Goal: Navigation & Orientation: Find specific page/section

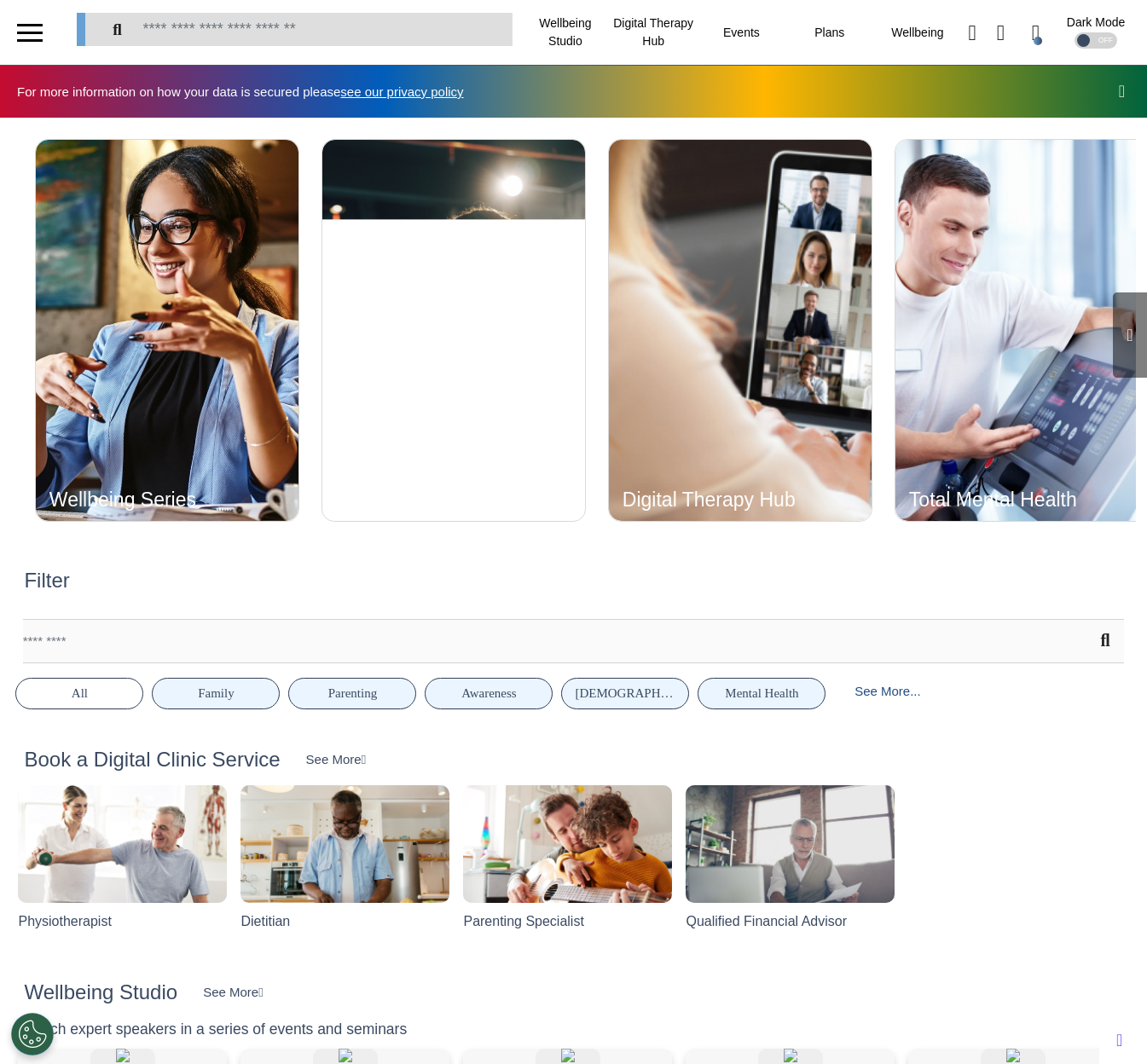
scroll to position [0, 716]
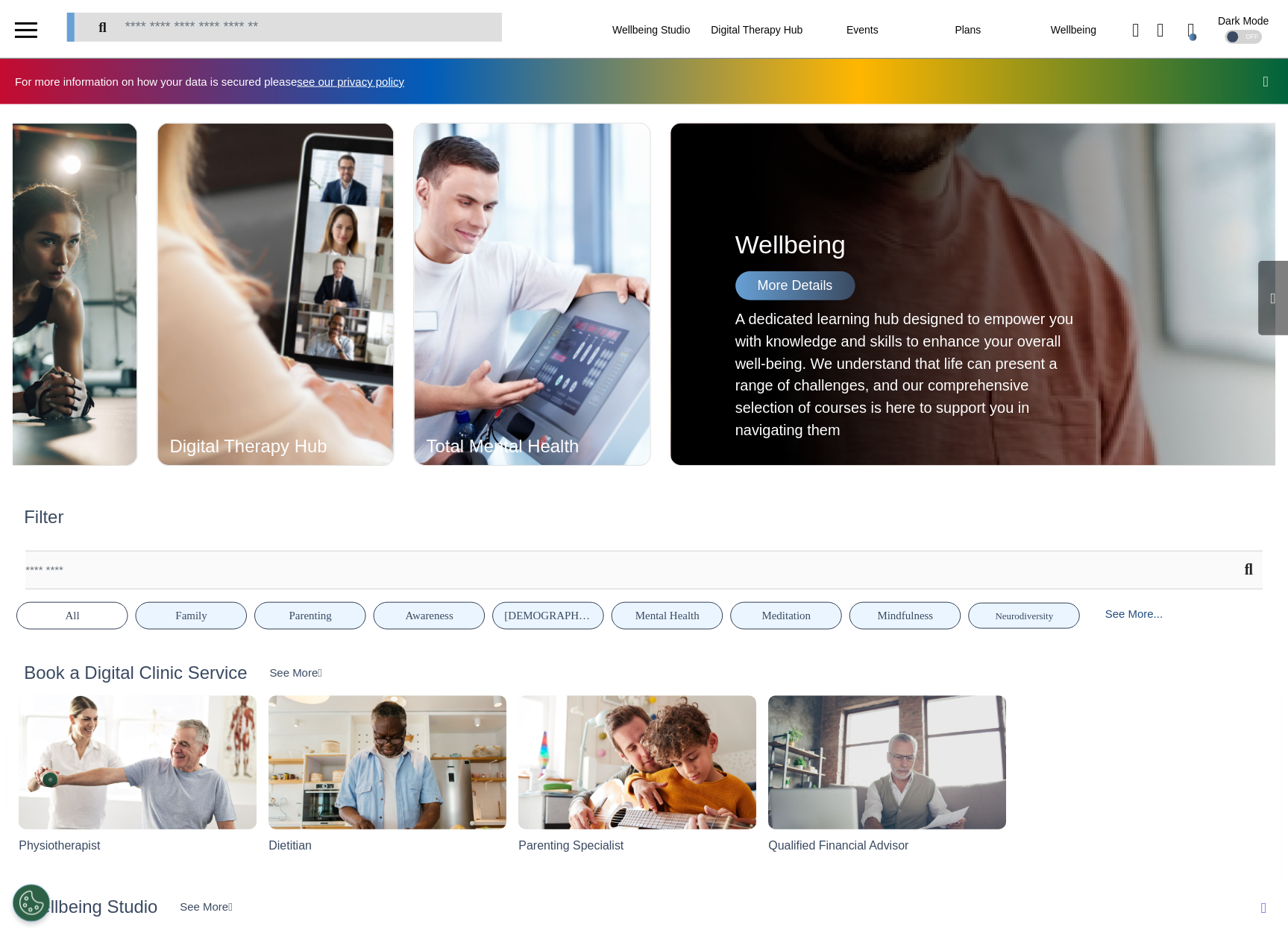
scroll to position [0, 643]
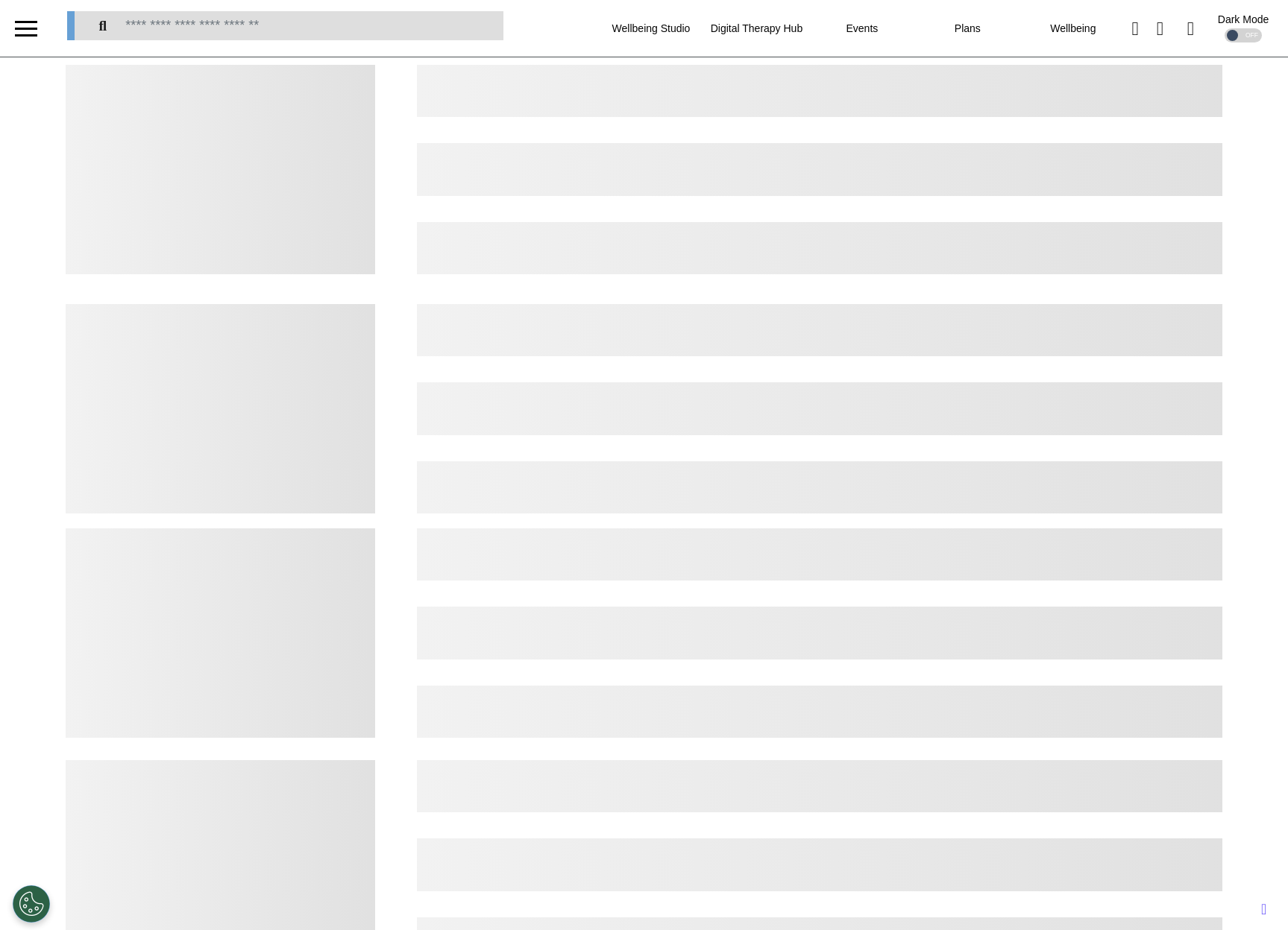
select select "*"
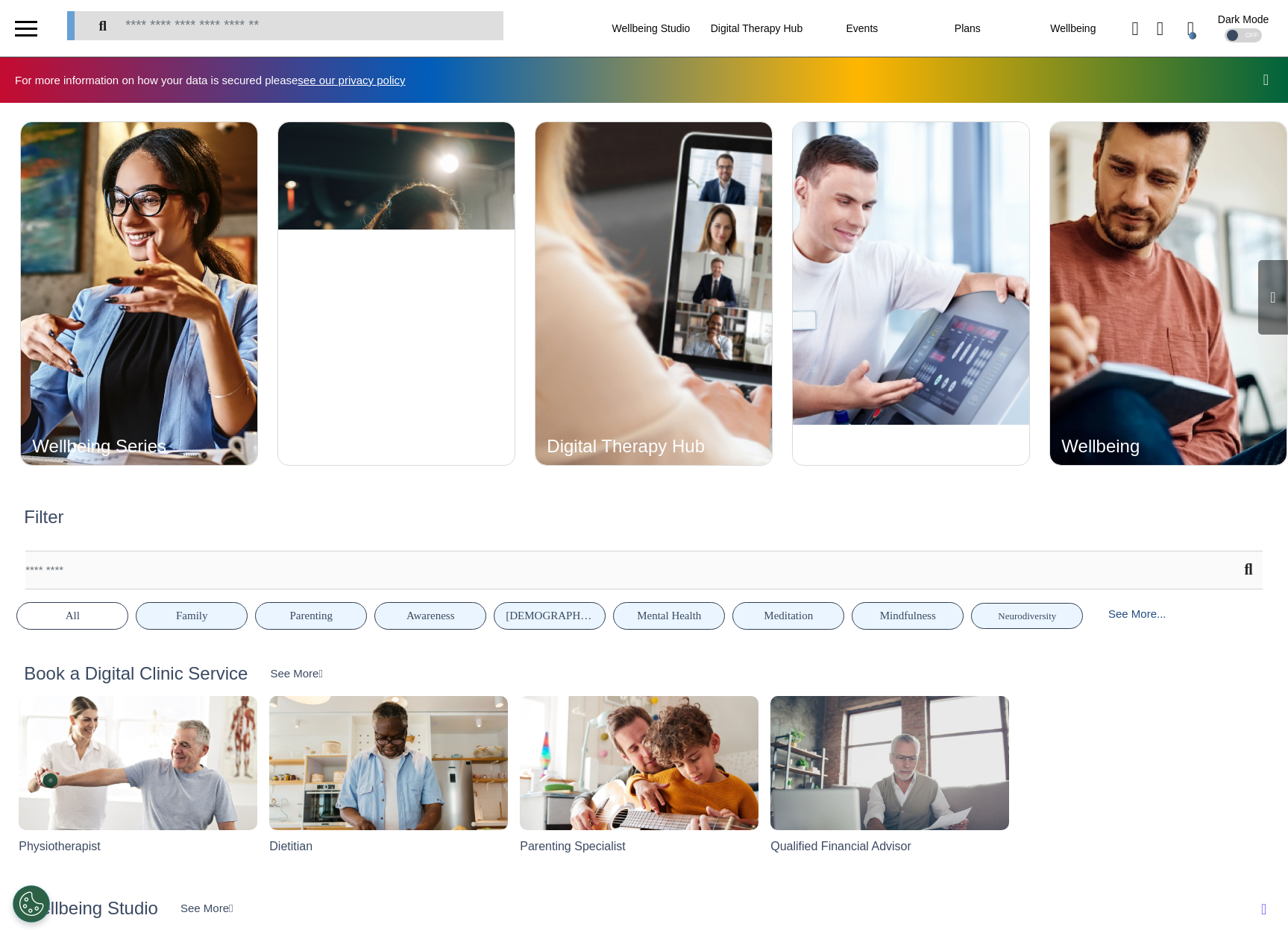
scroll to position [0, 643]
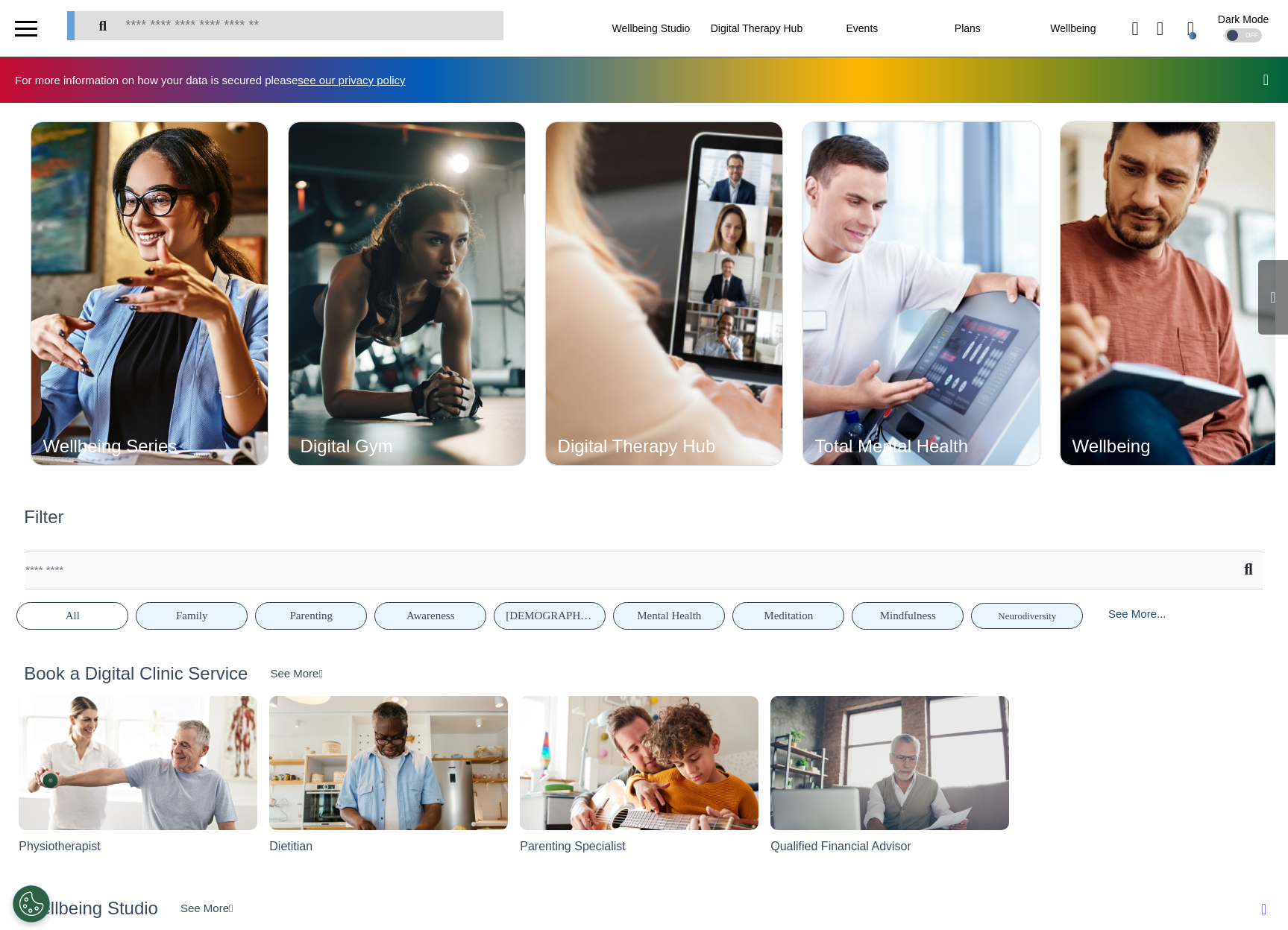
scroll to position [0, 643]
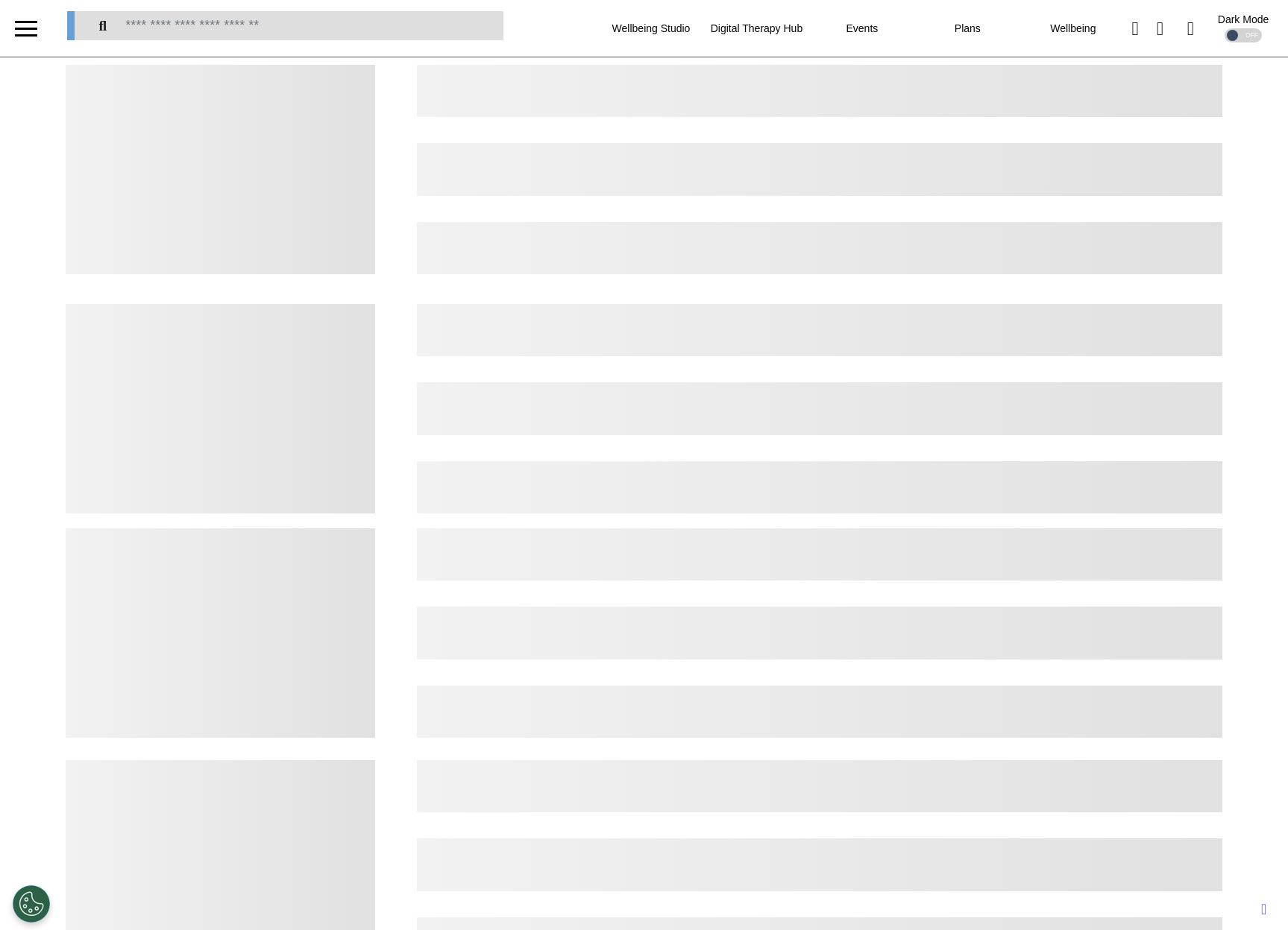
select select "*"
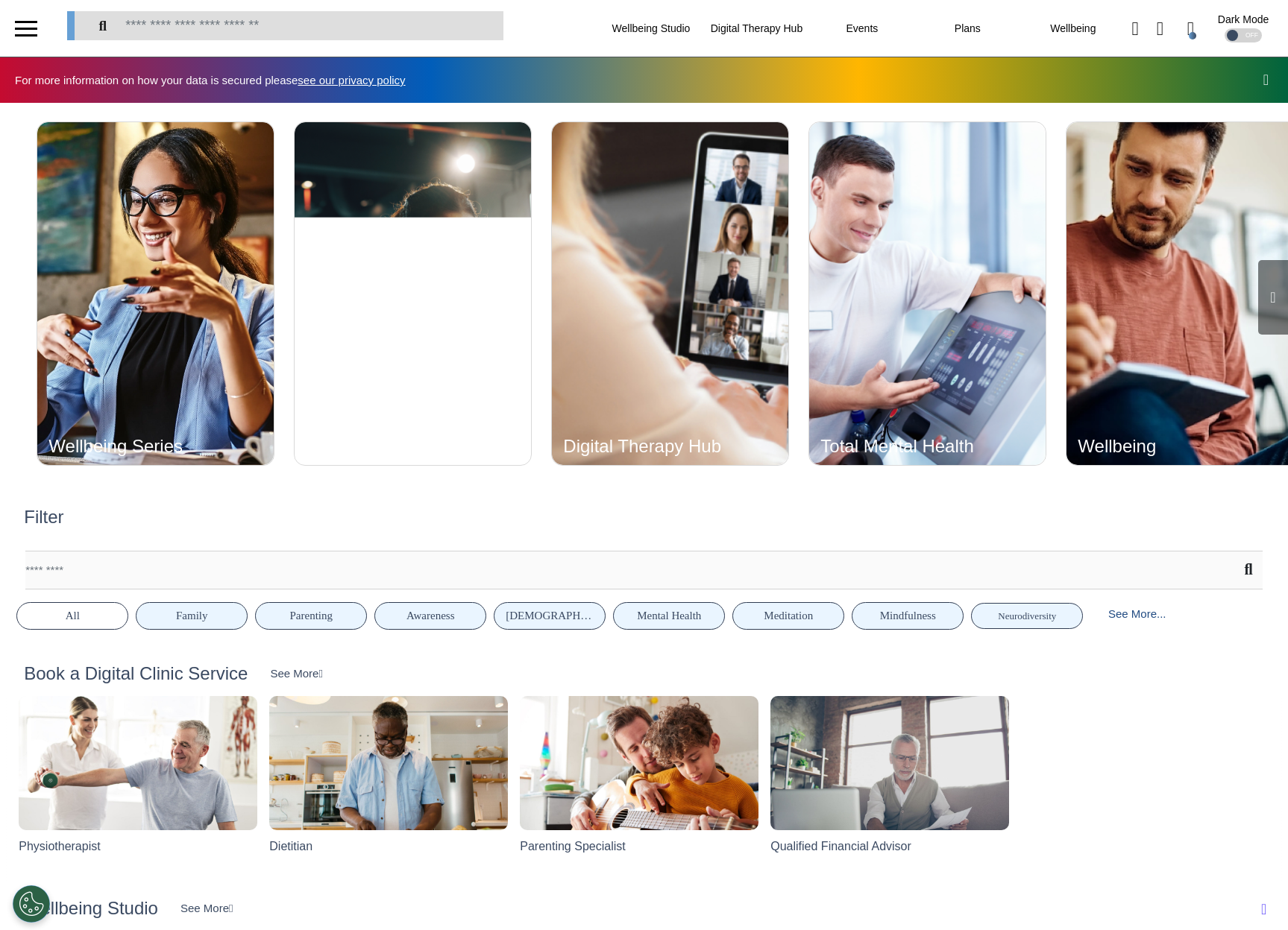
scroll to position [0, 643]
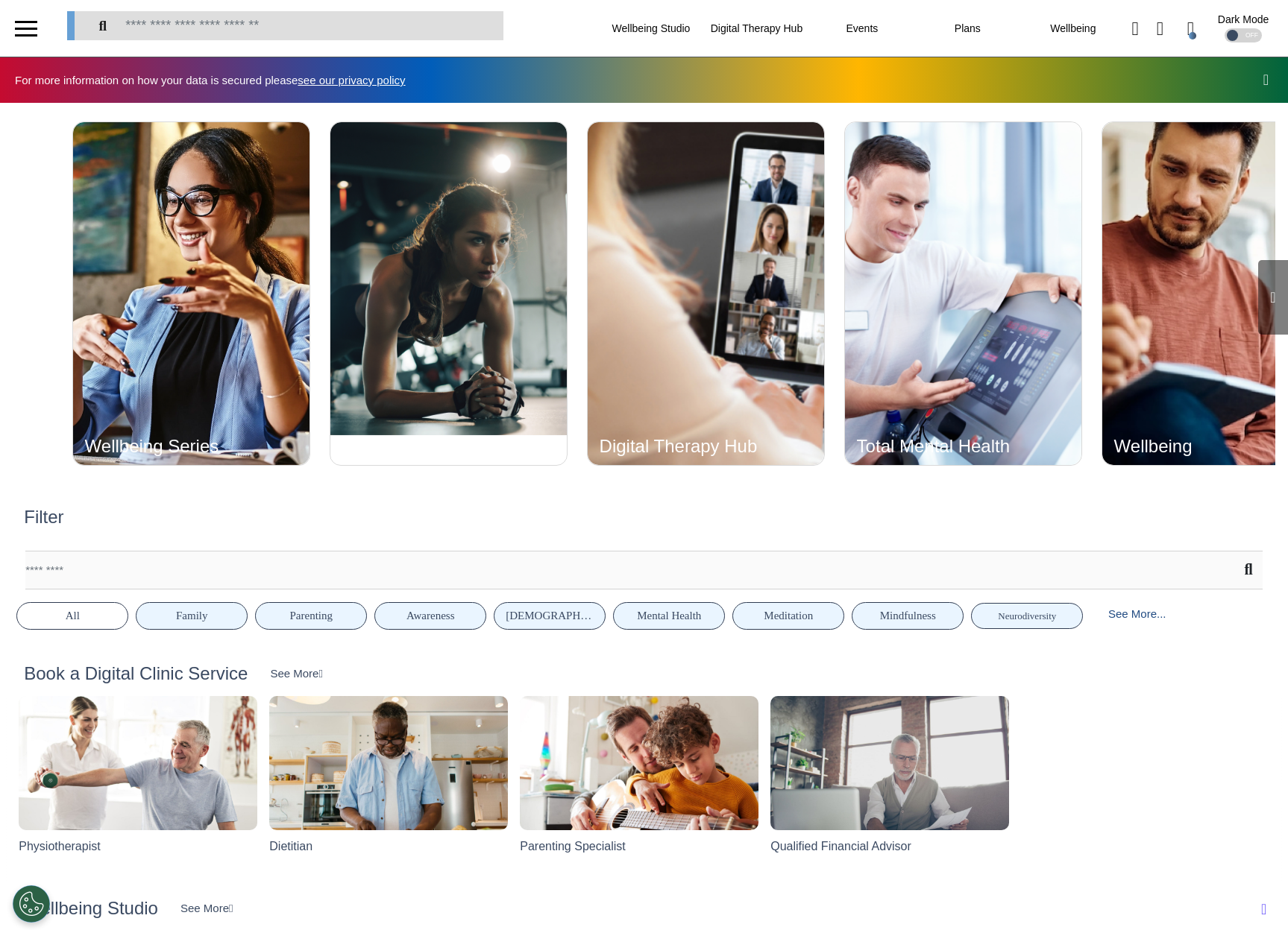
scroll to position [0, 643]
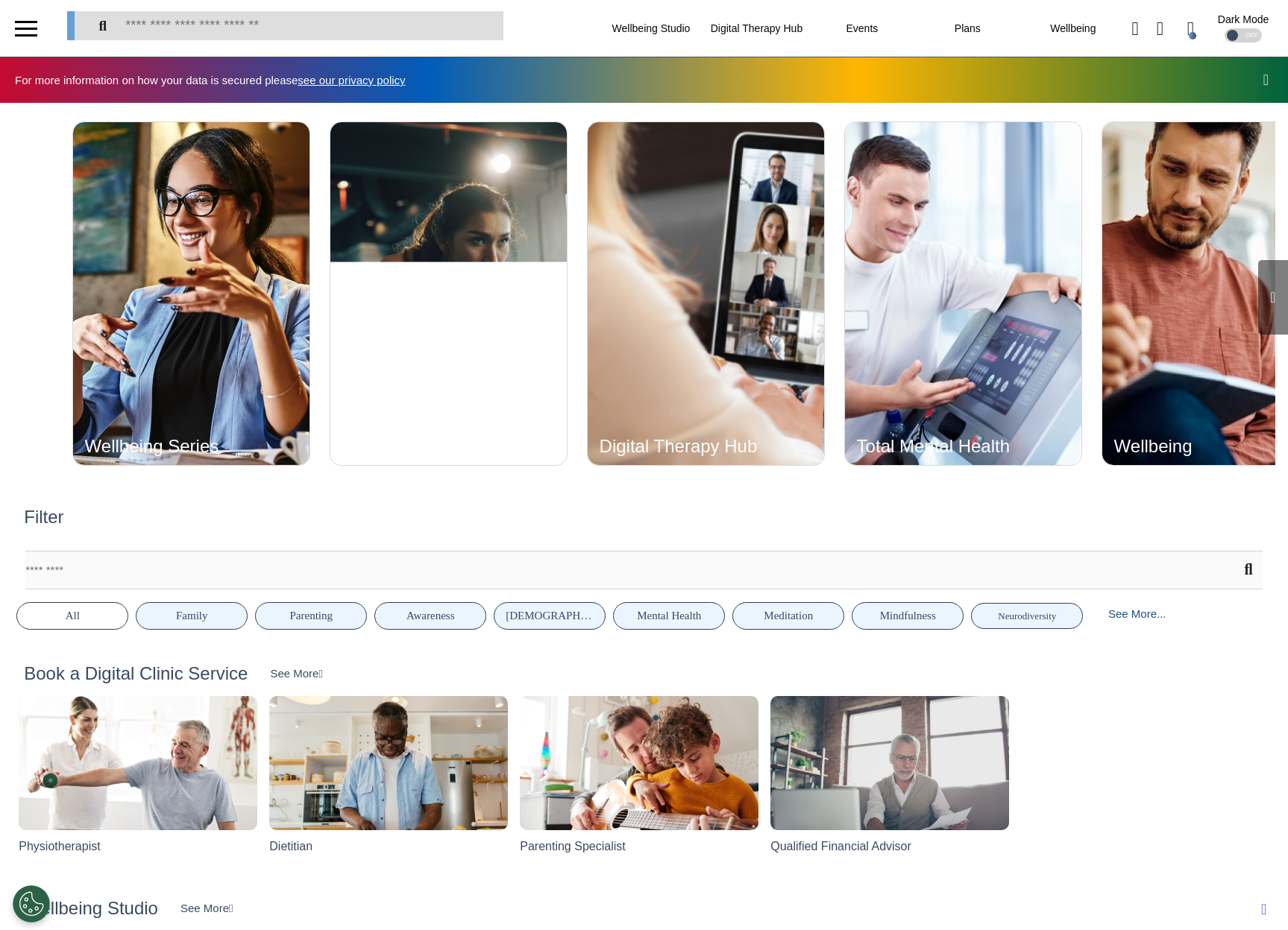
scroll to position [0, 643]
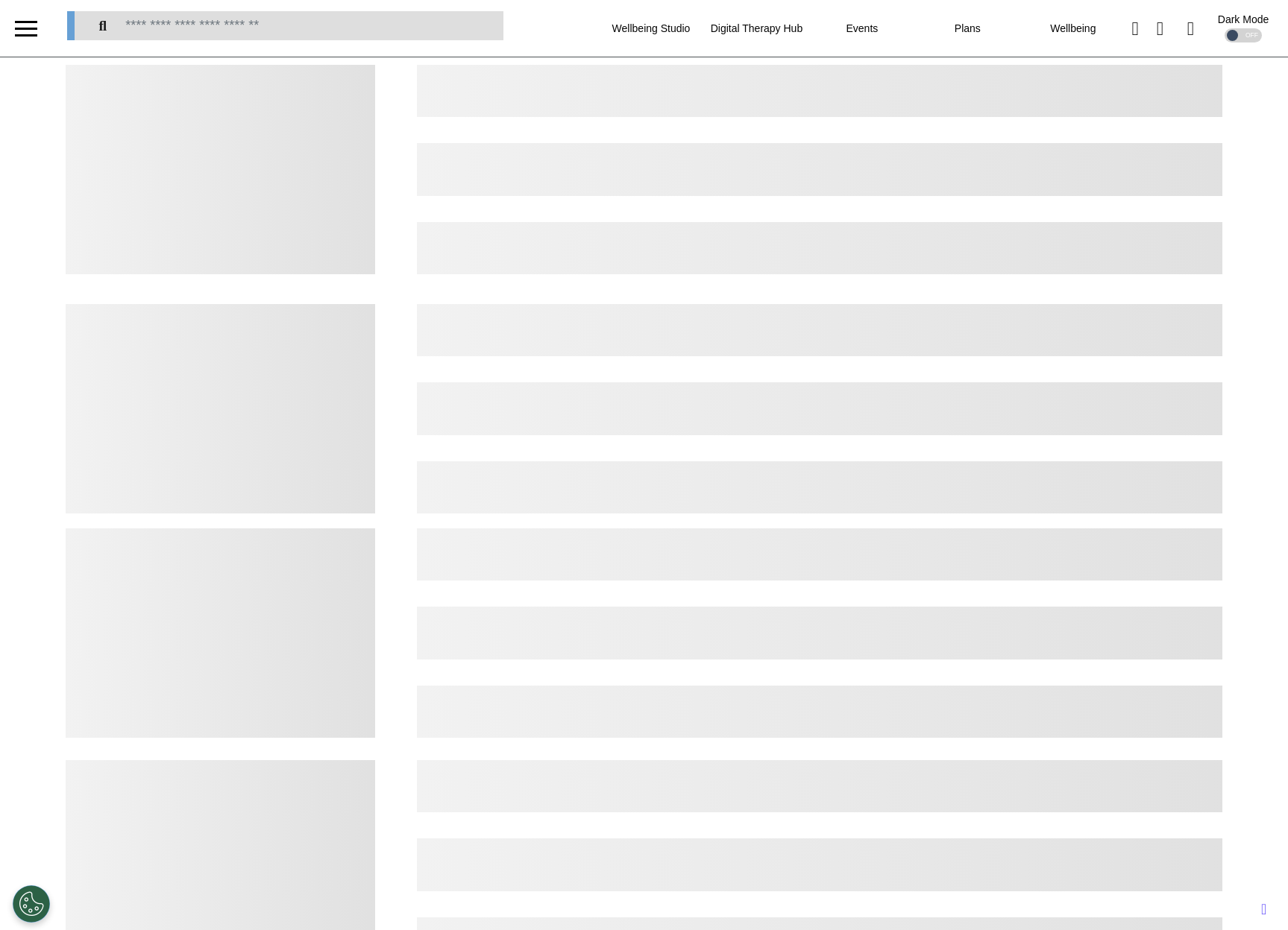
select select "*"
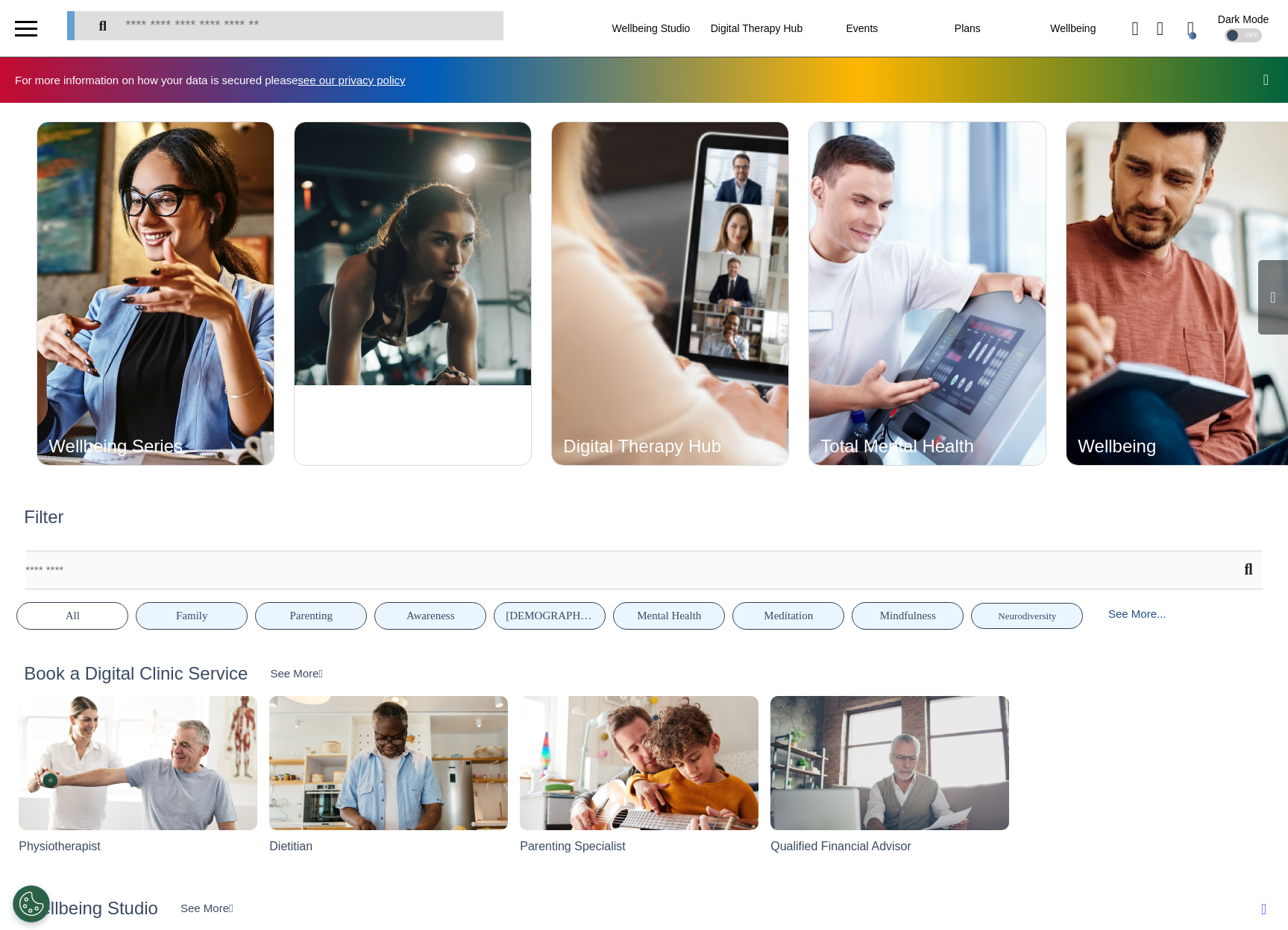
scroll to position [0, 643]
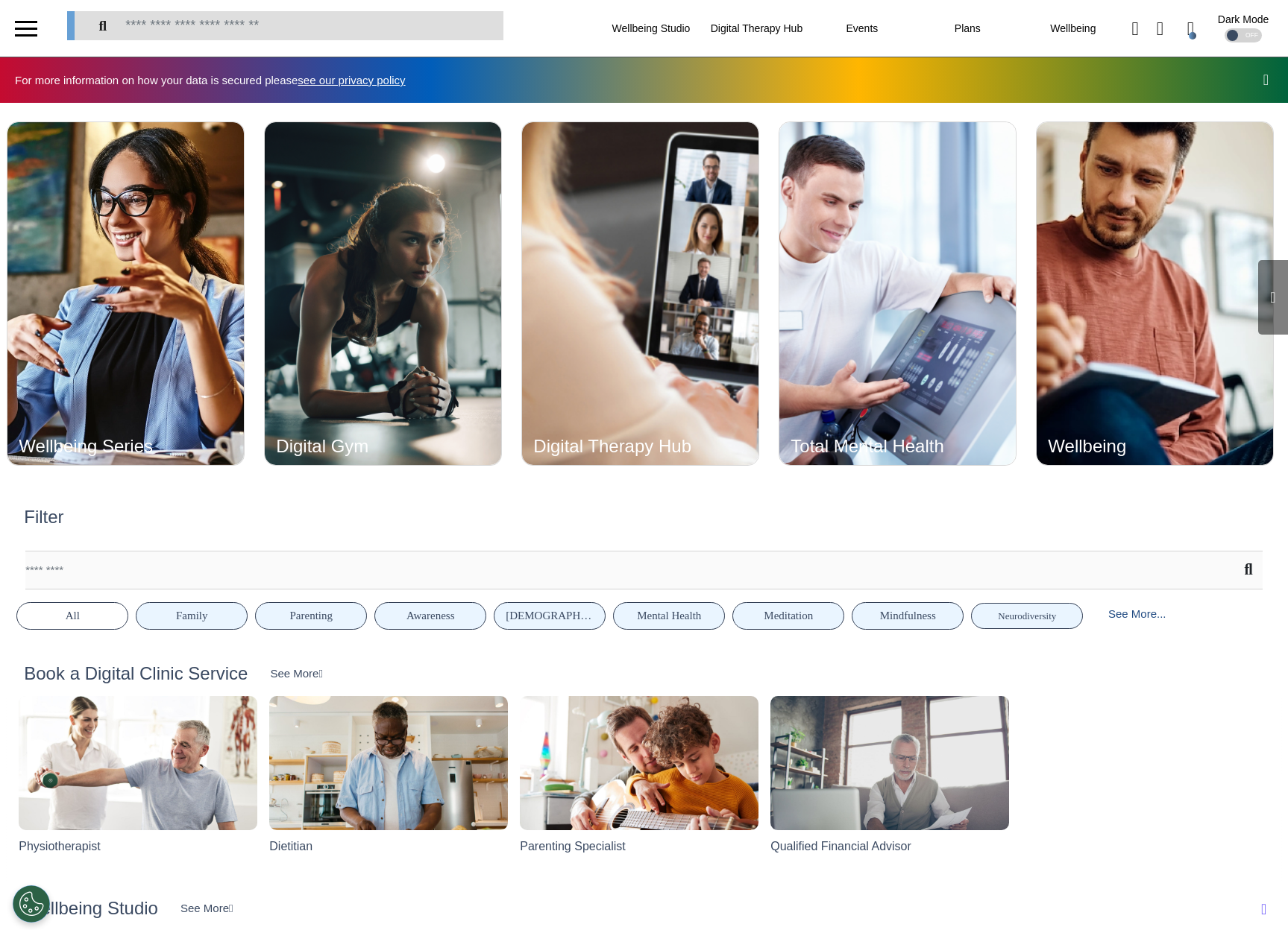
click at [1142, 694] on div "Book a Digital Clinic Service See More Physiotherapist Dietitian Parenting Spec…" at bounding box center [644, 773] width 1288 height 220
click at [1154, 716] on div "Physiotherapist Dietitian Parenting Specialist Qualified Financial Advisor" at bounding box center [644, 778] width 1261 height 165
click at [18, 26] on div at bounding box center [26, 29] width 22 height 24
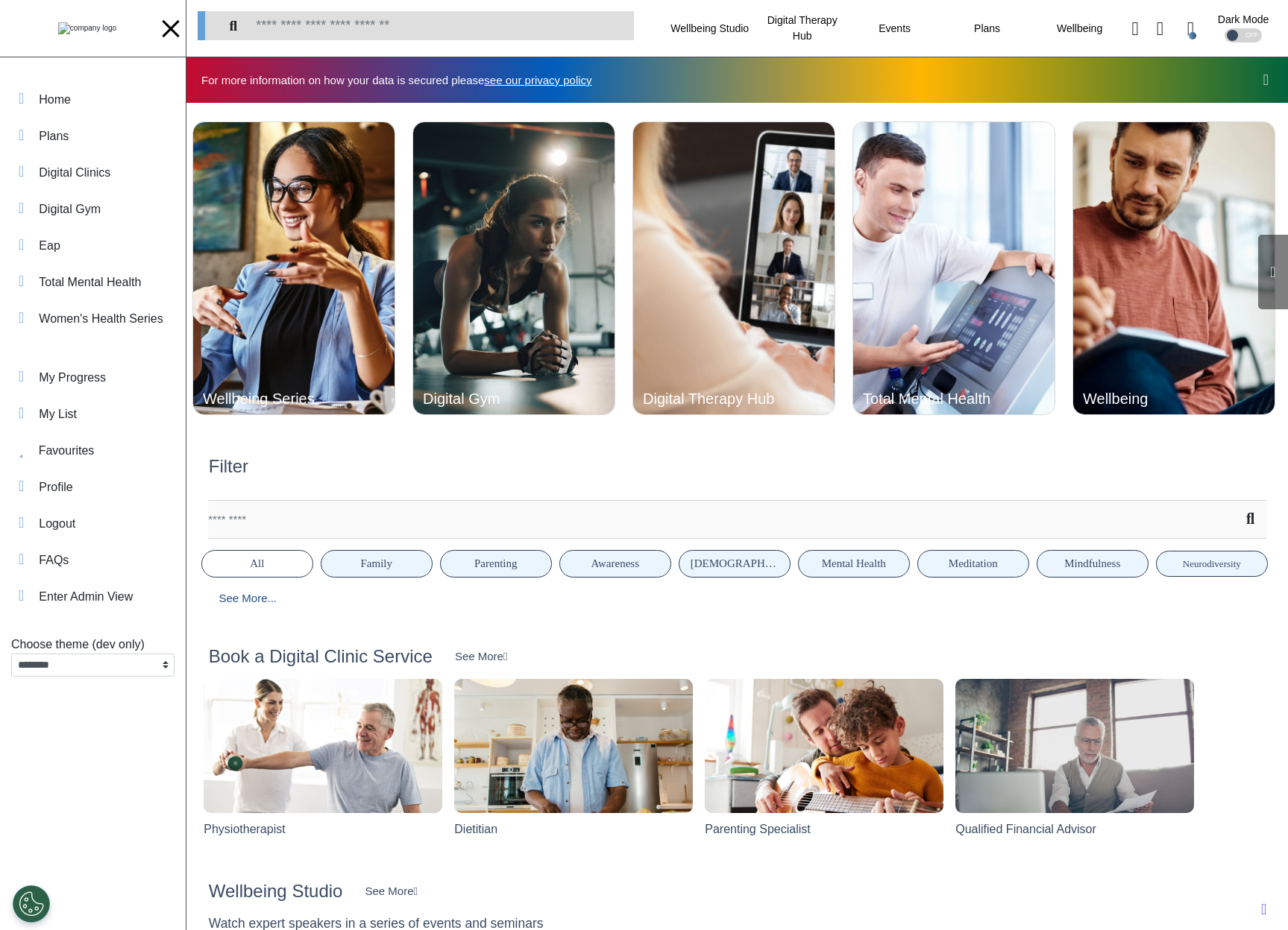
scroll to position [0, 550]
click at [169, 26] on div at bounding box center [170, 27] width 17 height 17
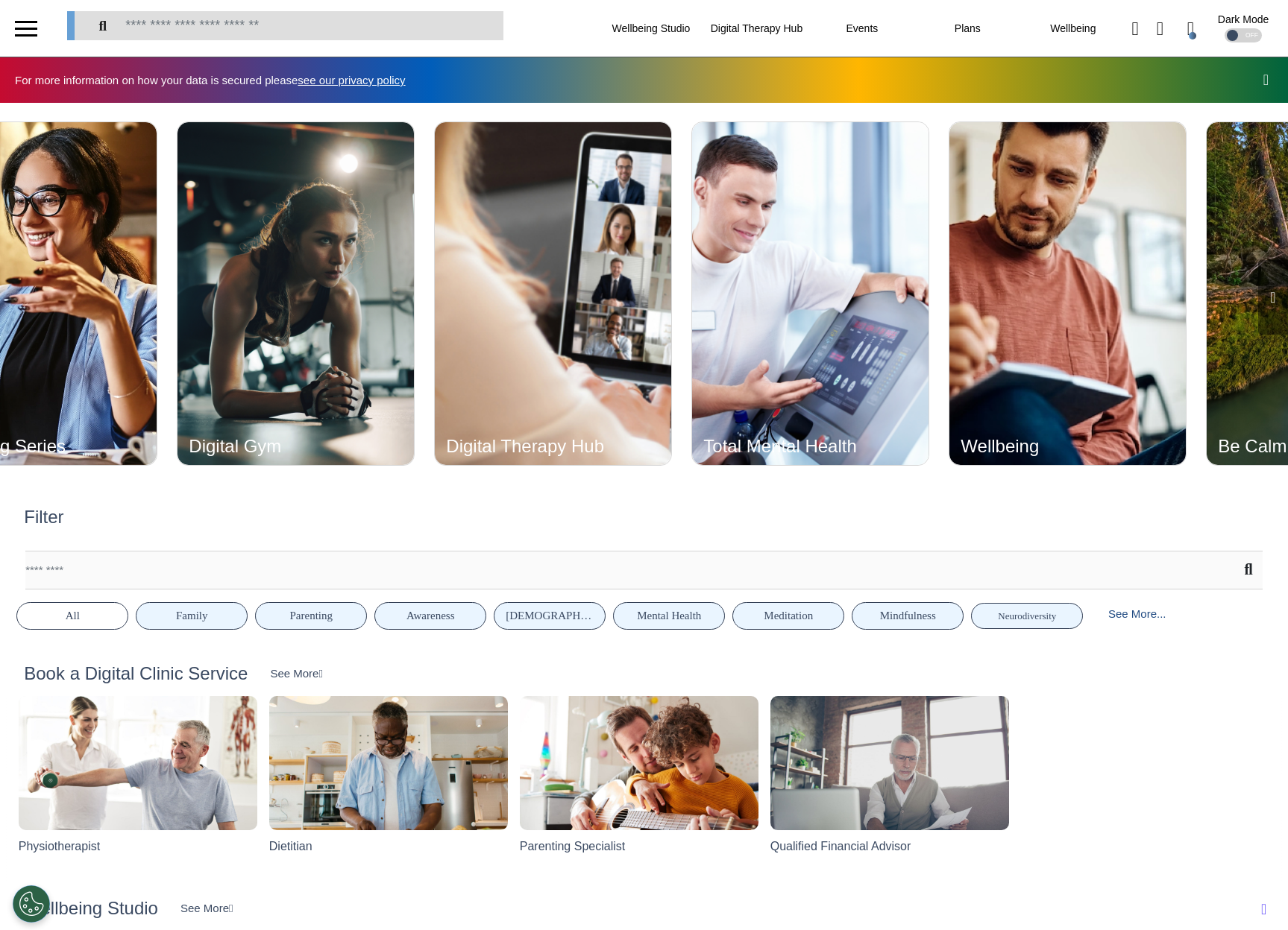
scroll to position [0, 643]
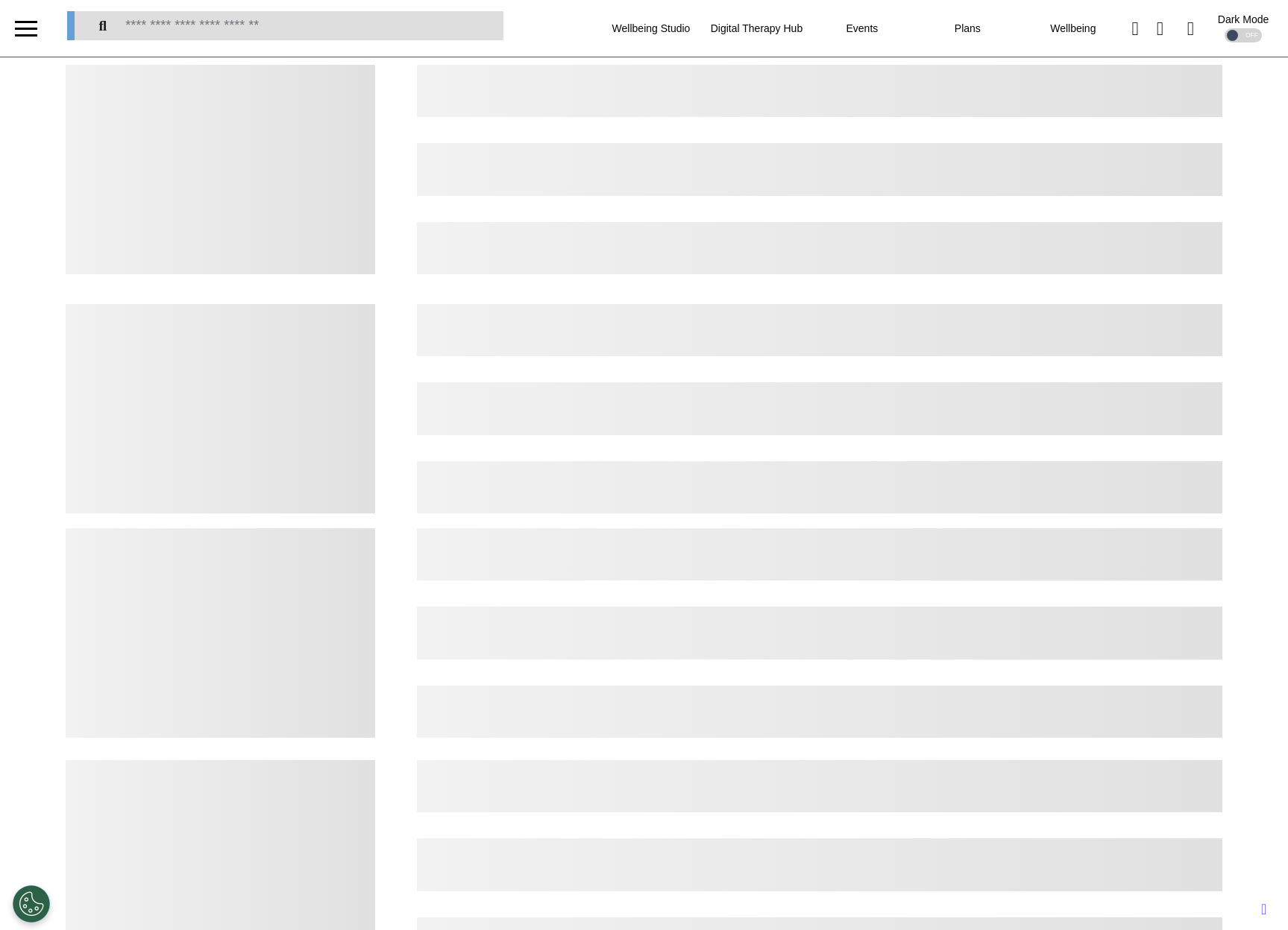
select select "*"
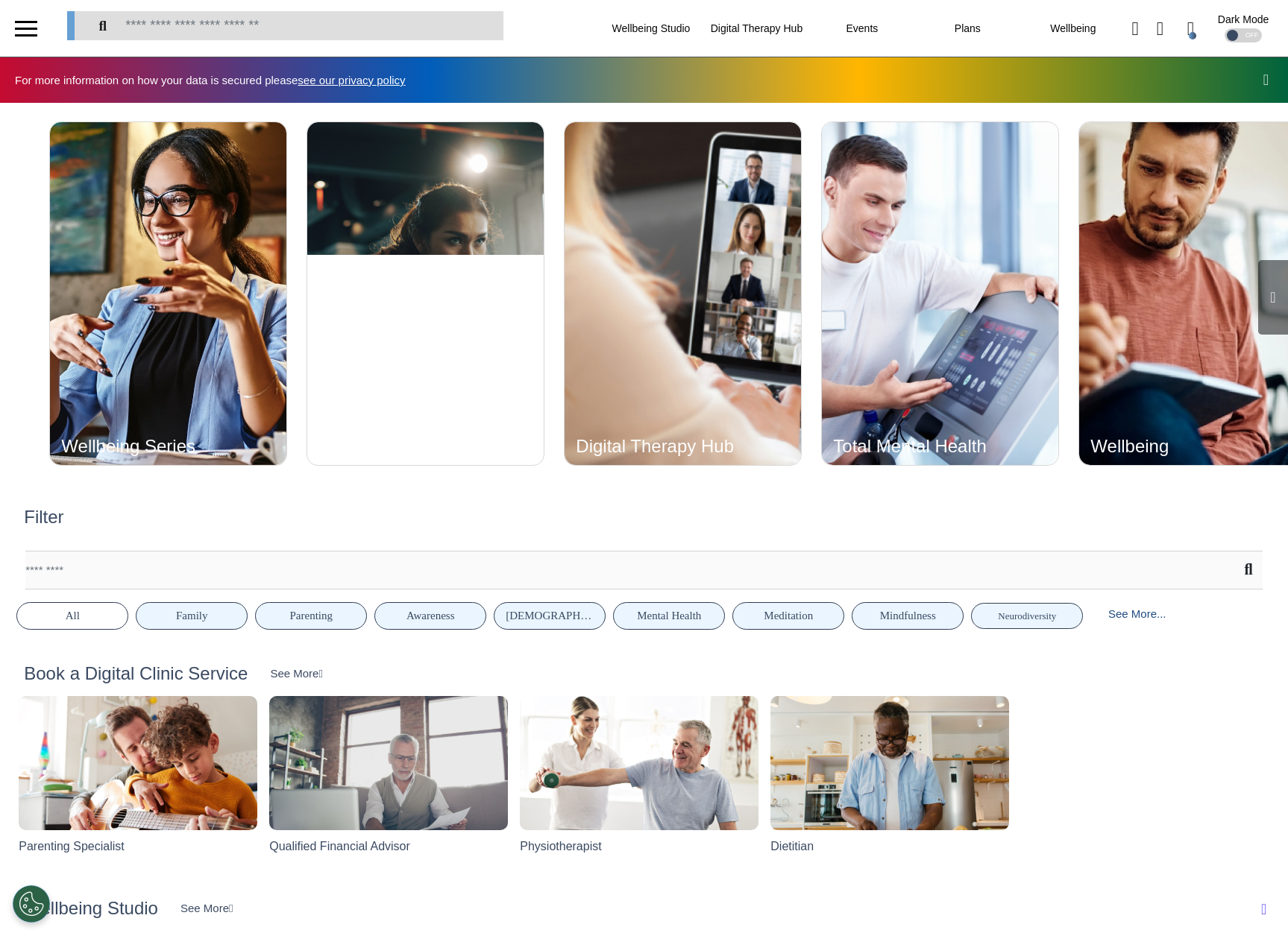
scroll to position [0, 643]
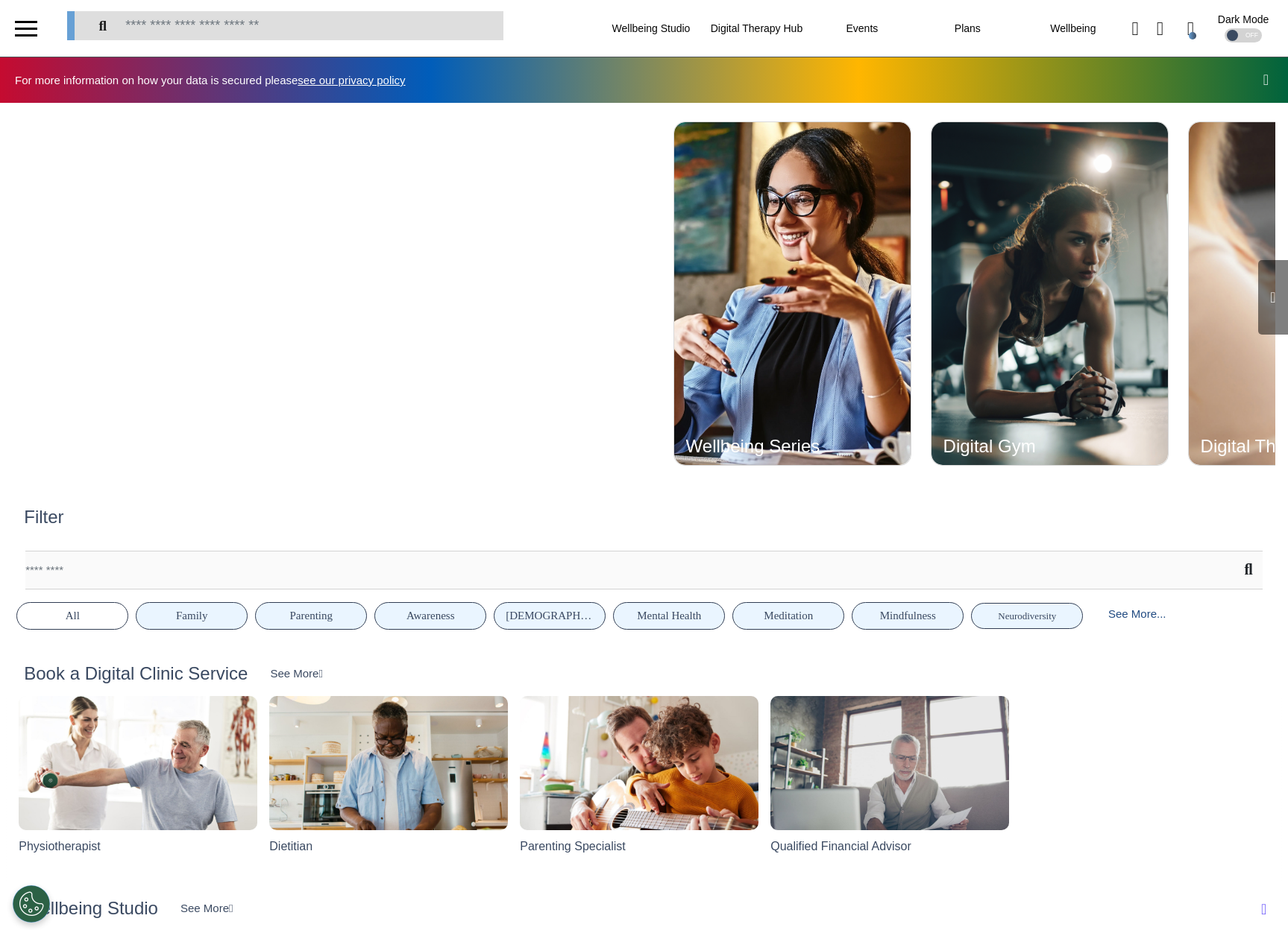
scroll to position [0, 643]
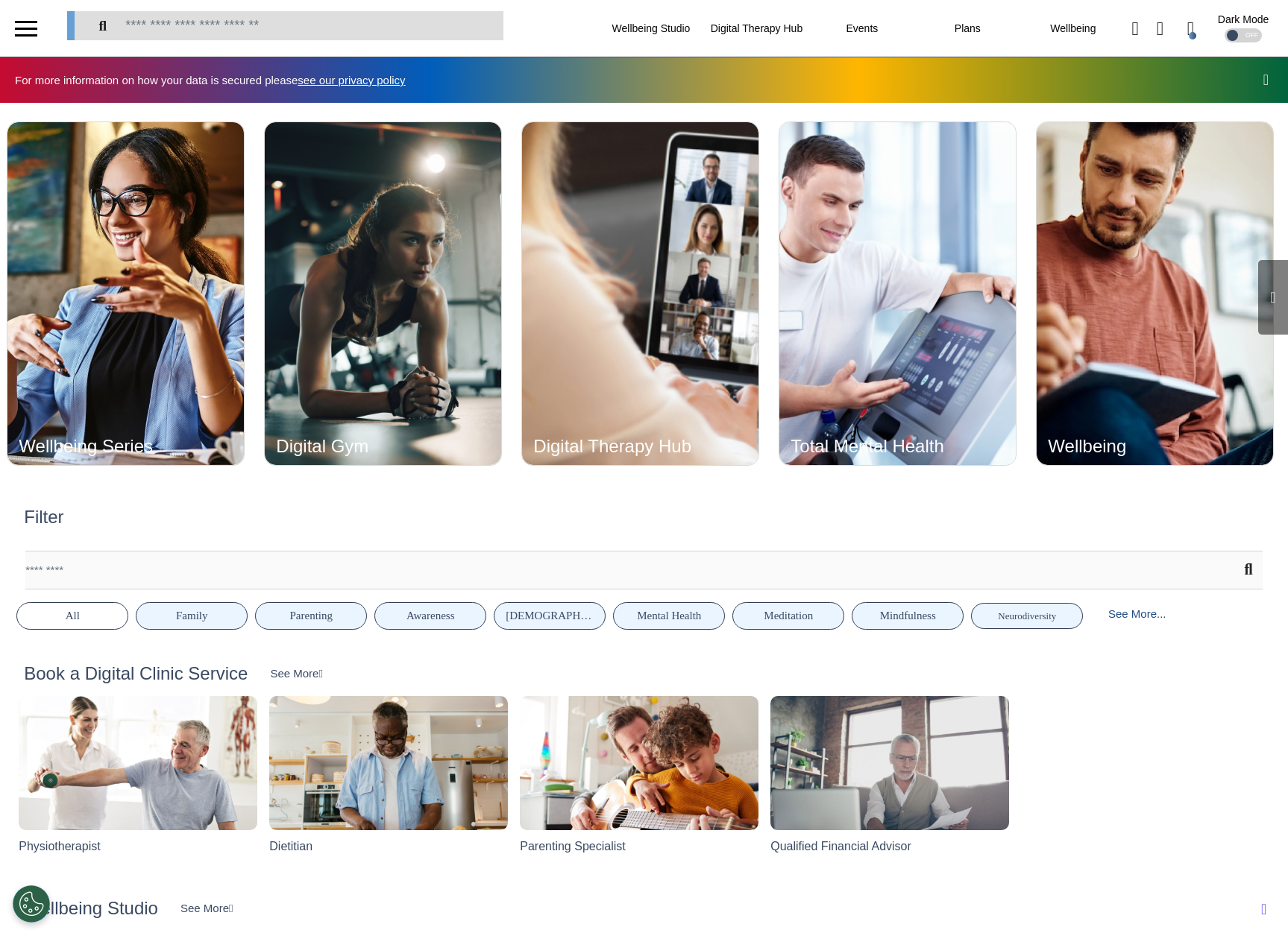
click at [1270, 291] on icon at bounding box center [1272, 297] width 5 height 15
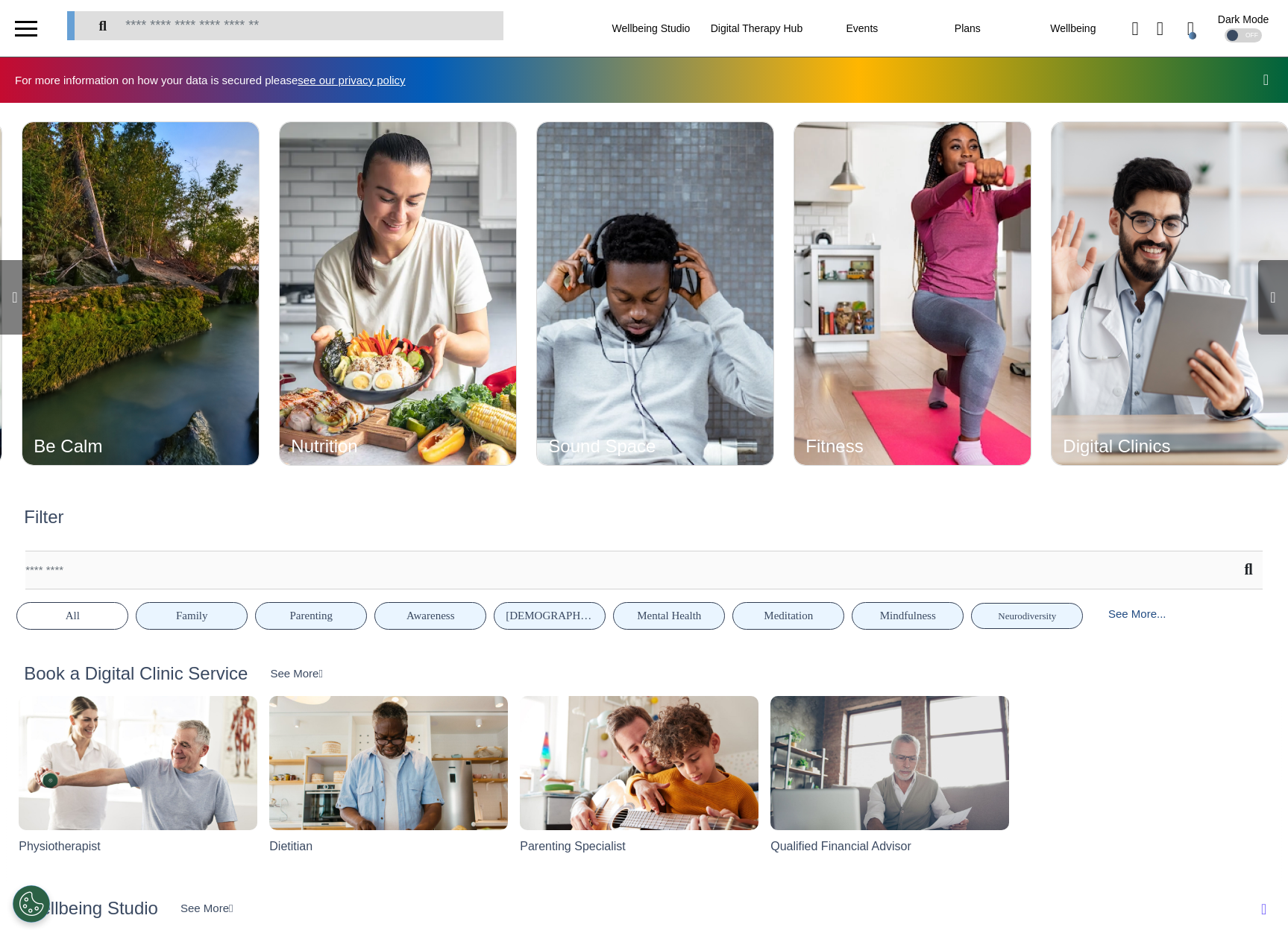
scroll to position [0, 1930]
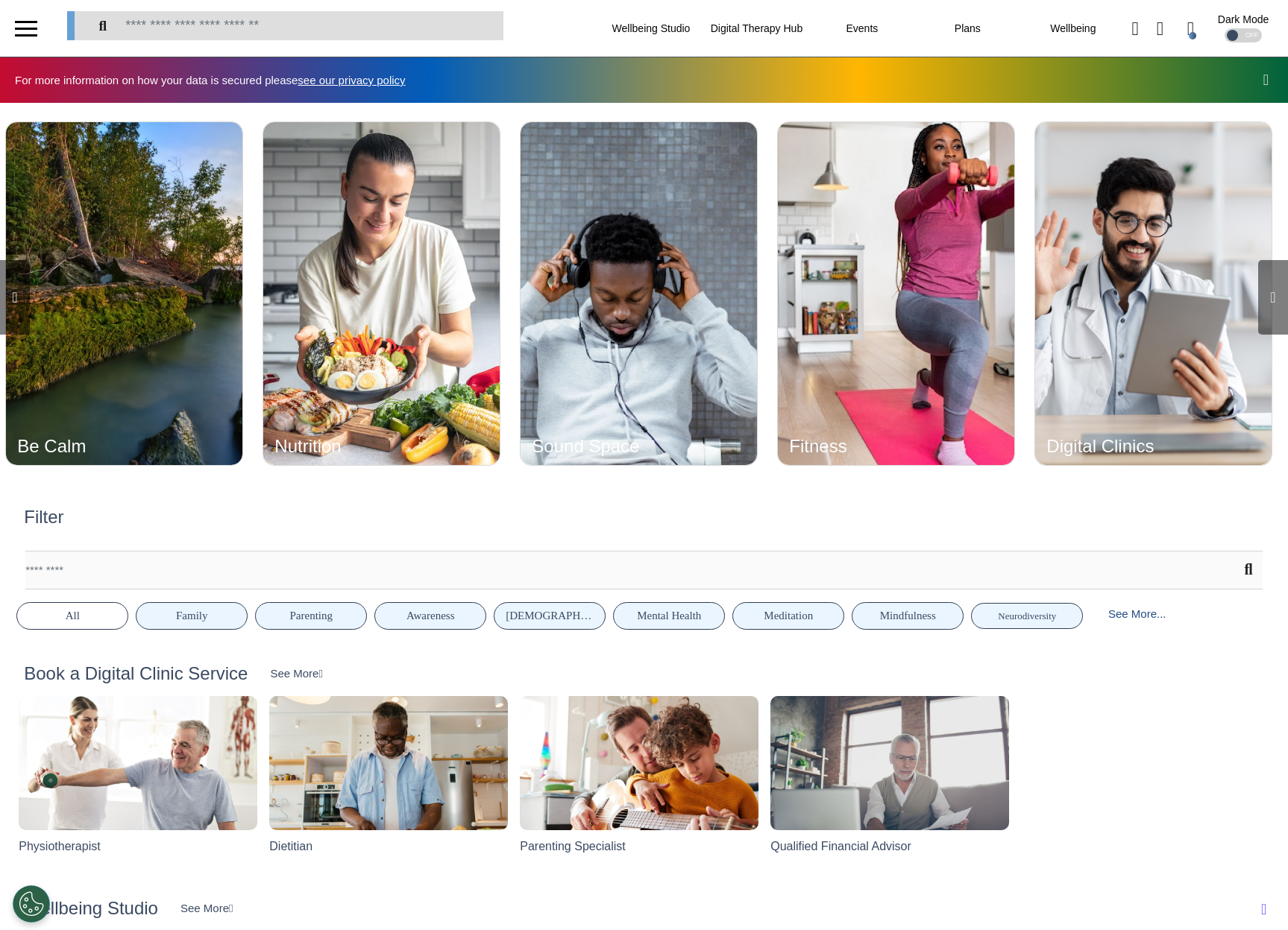
click at [1270, 291] on icon at bounding box center [1272, 297] width 5 height 15
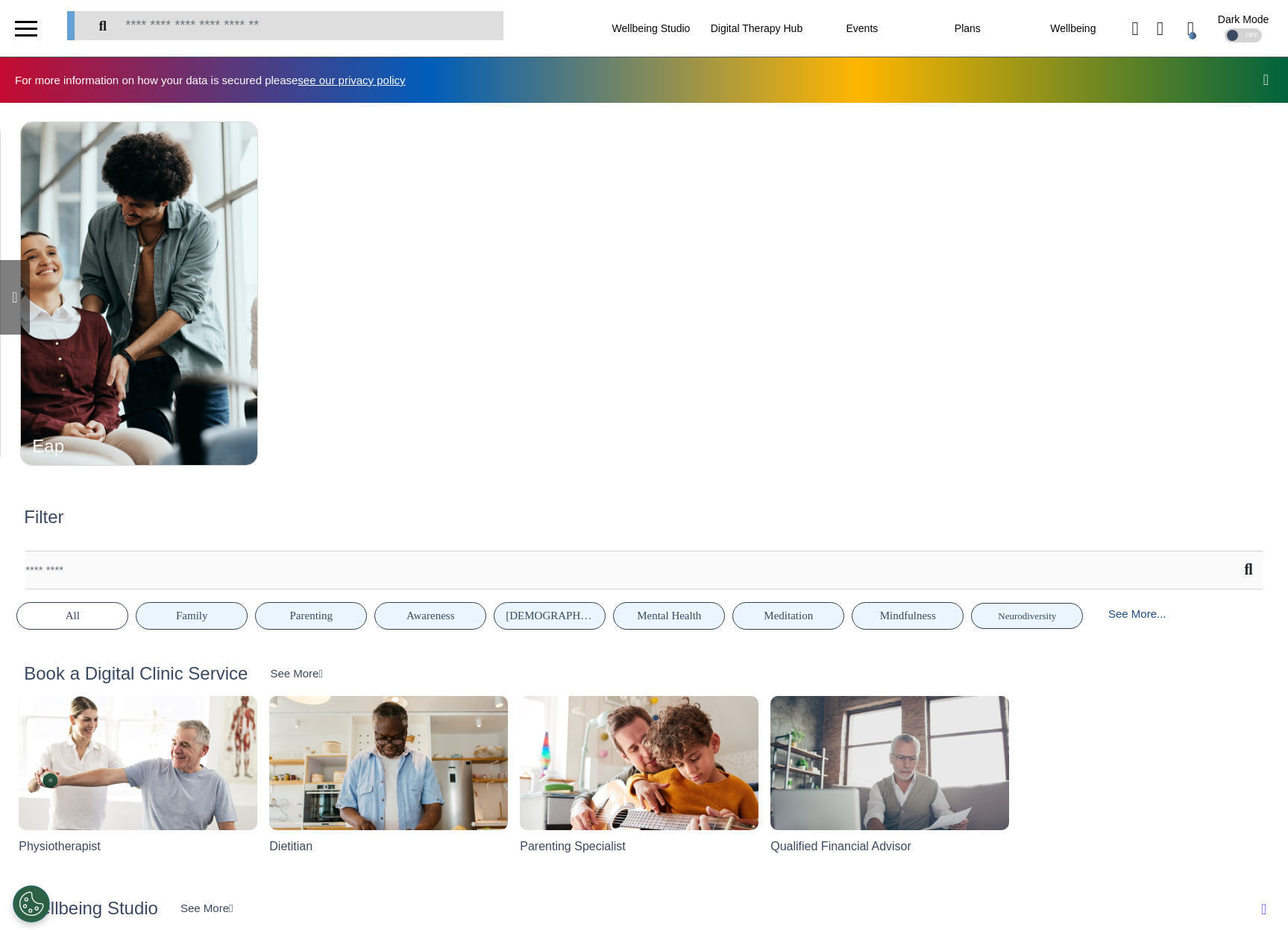
scroll to position [0, 3218]
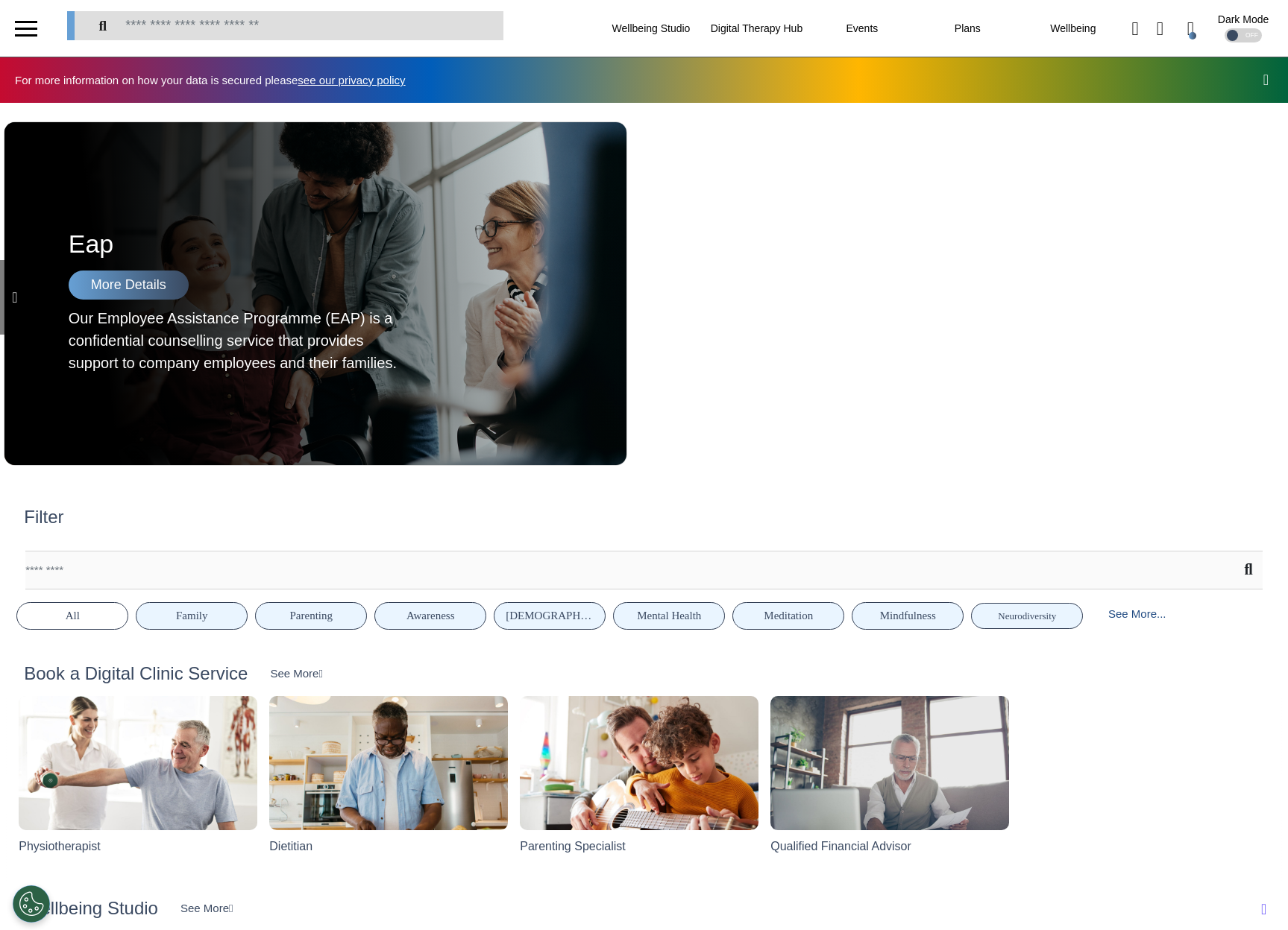
click at [15, 299] on icon at bounding box center [14, 297] width 5 height 15
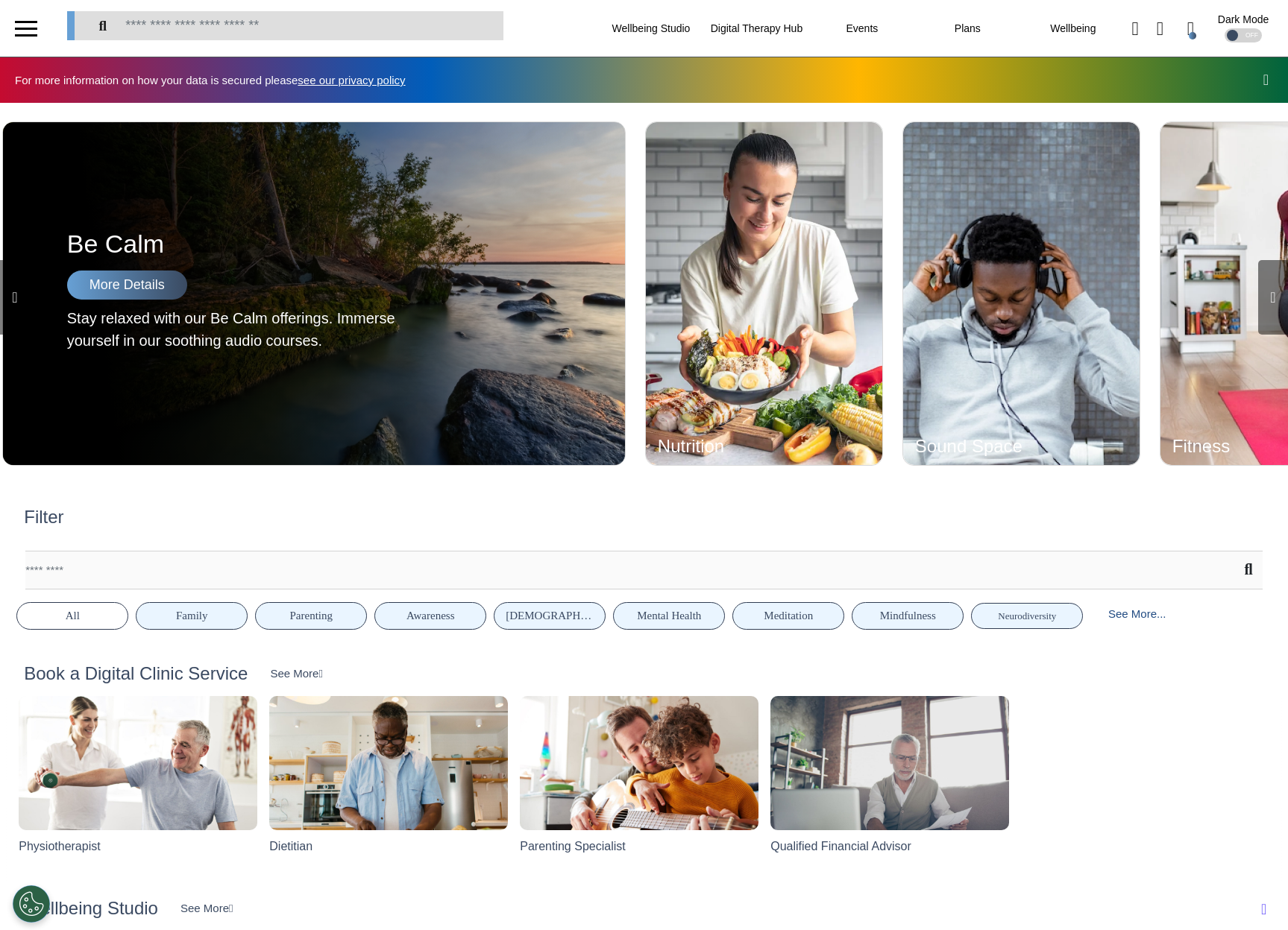
scroll to position [0, 1930]
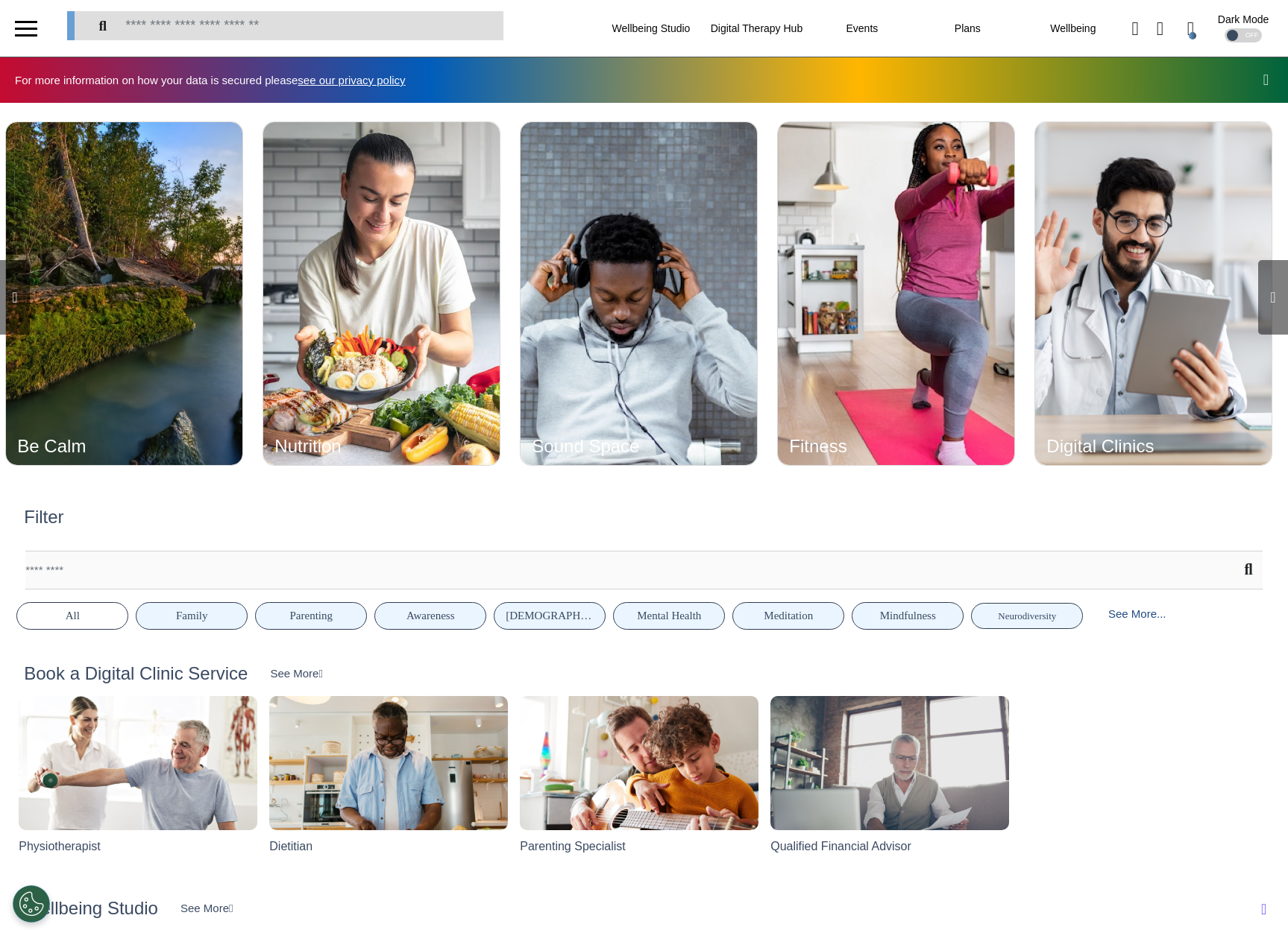
click at [161, 509] on div "Filter" at bounding box center [644, 525] width 1261 height 37
click at [1187, 33] on icon at bounding box center [1190, 28] width 7 height 18
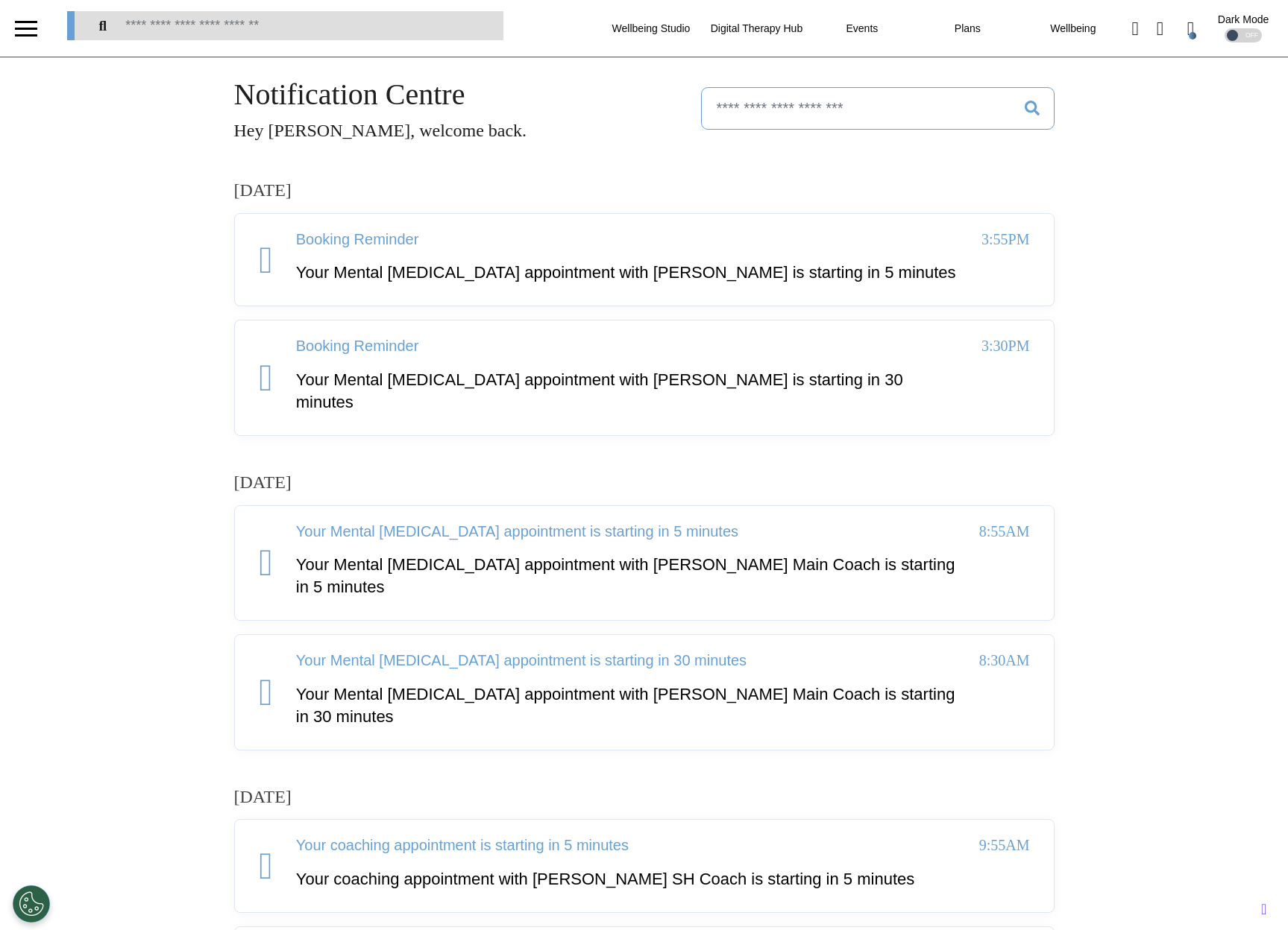
click at [34, 34] on div at bounding box center [26, 35] width 22 height 2
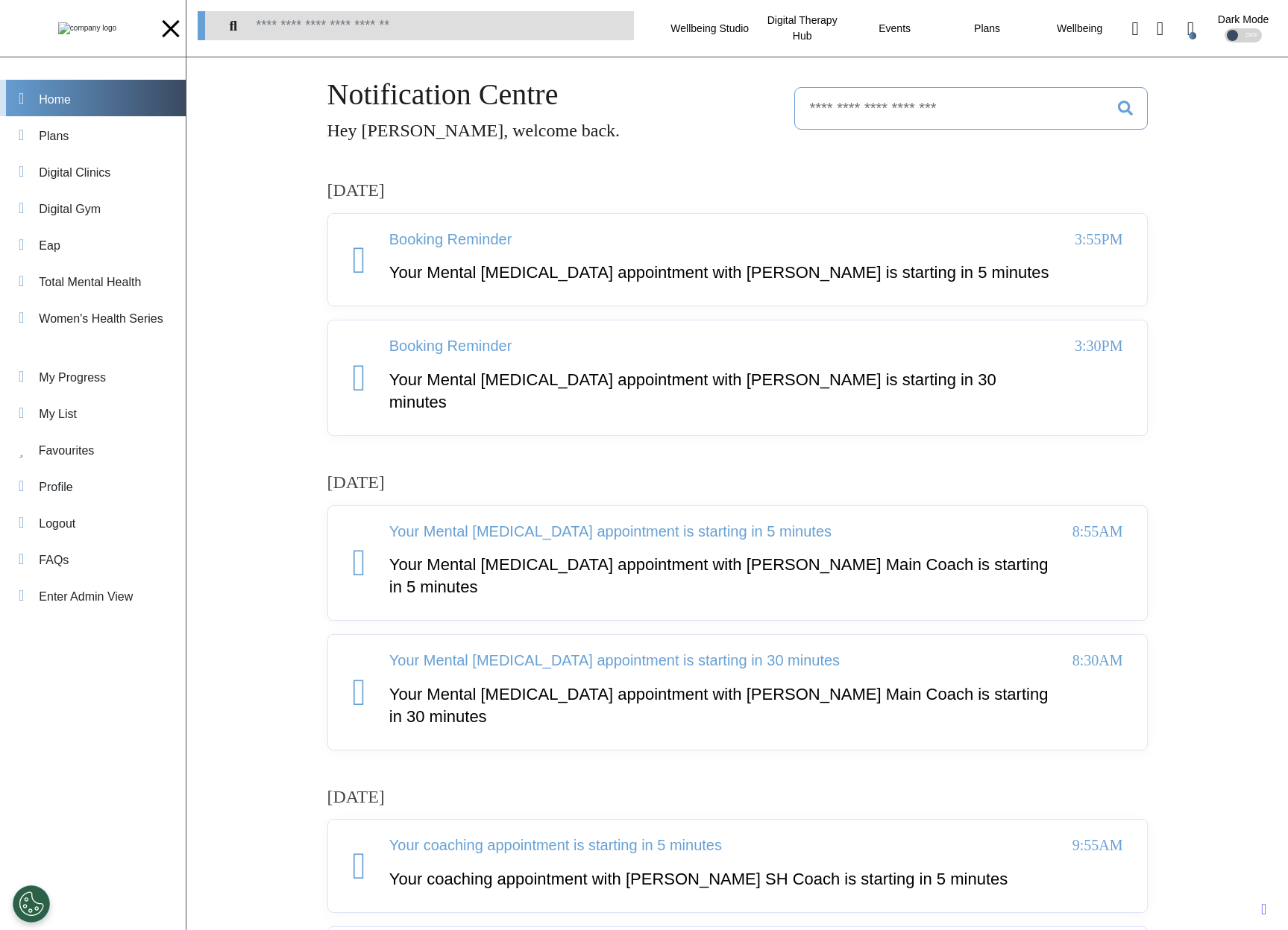
click at [71, 93] on div "Home" at bounding box center [55, 99] width 32 height 18
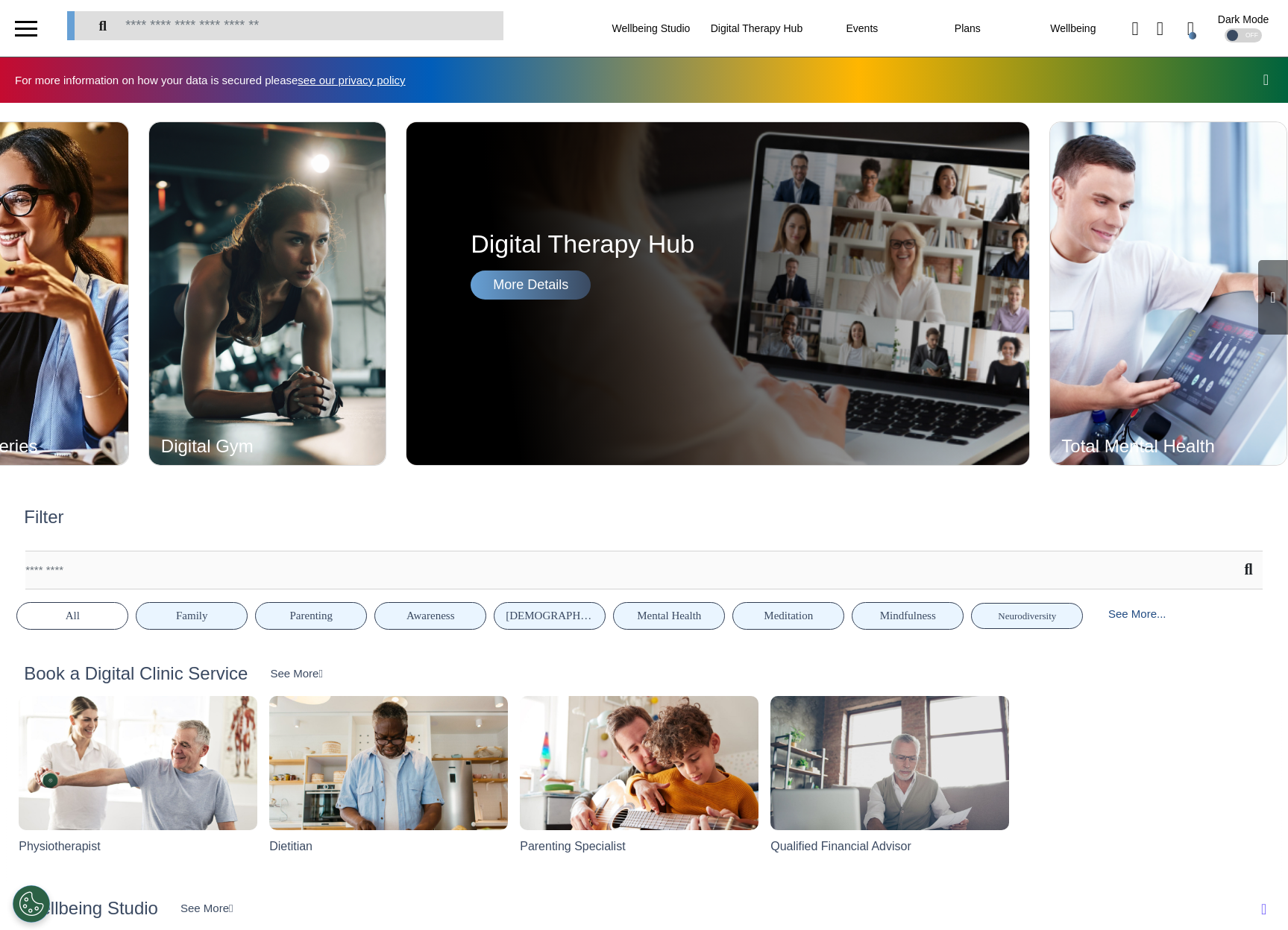
scroll to position [0, 643]
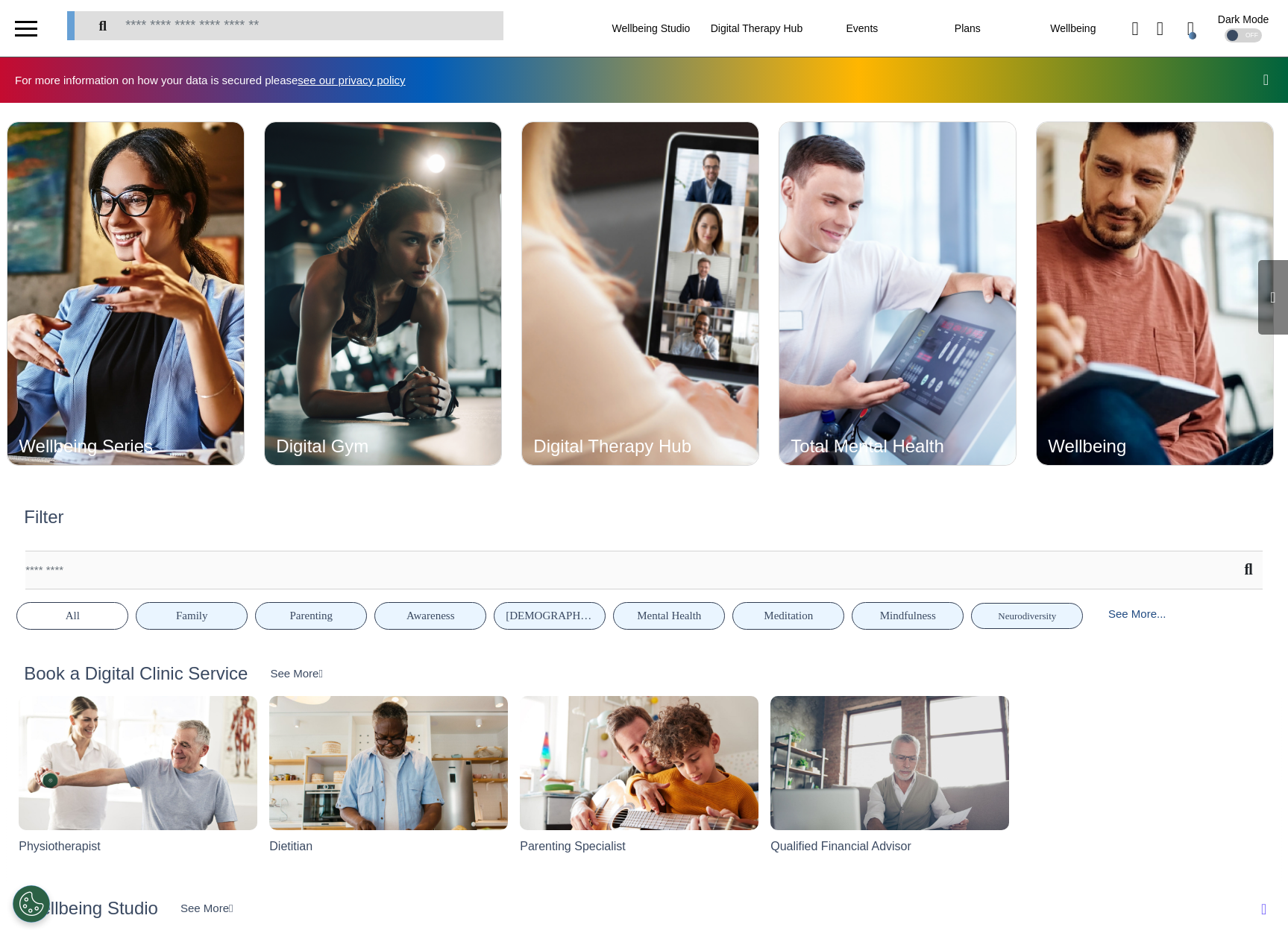
click at [265, 531] on div "Filter" at bounding box center [644, 525] width 1261 height 37
click at [230, 107] on div "Wellbeing Series Wellbeing Series More Details Live on-demand access to the lar…" at bounding box center [644, 284] width 1288 height 363
click at [1258, 82] on button at bounding box center [1265, 80] width 14 height 17
